Goal: Navigation & Orientation: Find specific page/section

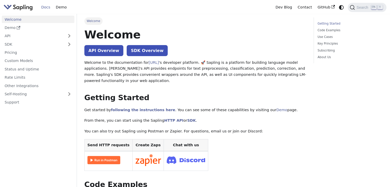
click at [380, 21] on html "Skip to main content Docs Demo Dev Blog Contact GitHub Search K Welcome Demo AP…" at bounding box center [195, 93] width 390 height 187
